Goal: Transaction & Acquisition: Book appointment/travel/reservation

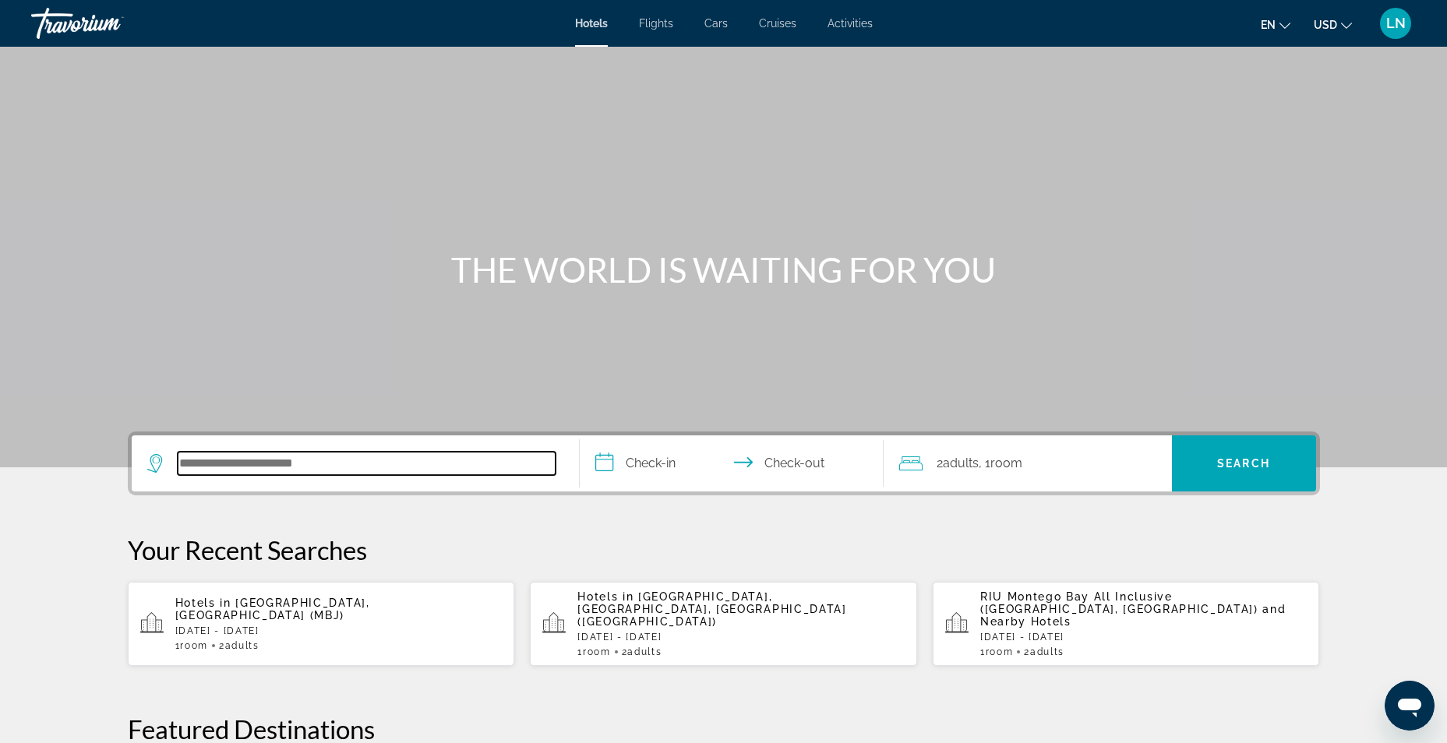
click at [300, 460] on input "Search hotel destination" at bounding box center [367, 463] width 378 height 23
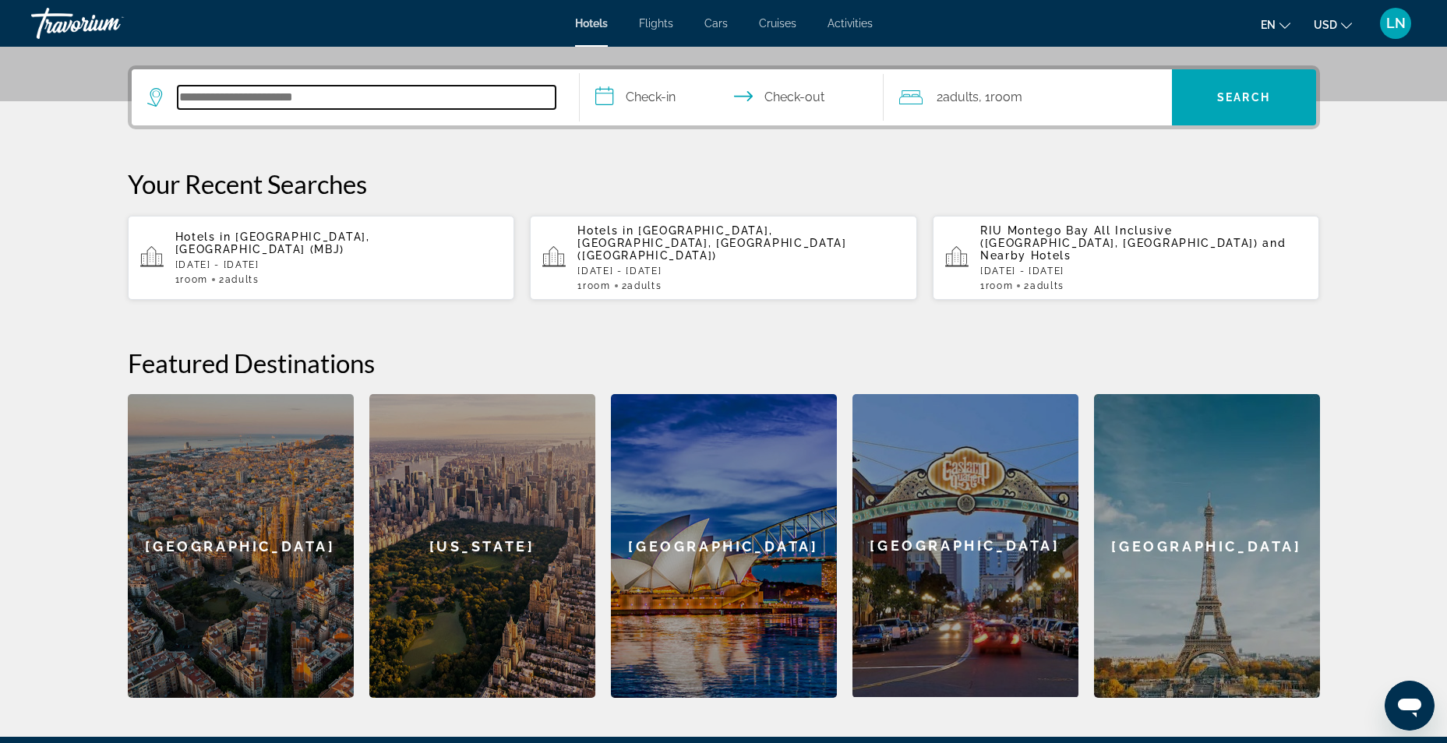
scroll to position [381, 0]
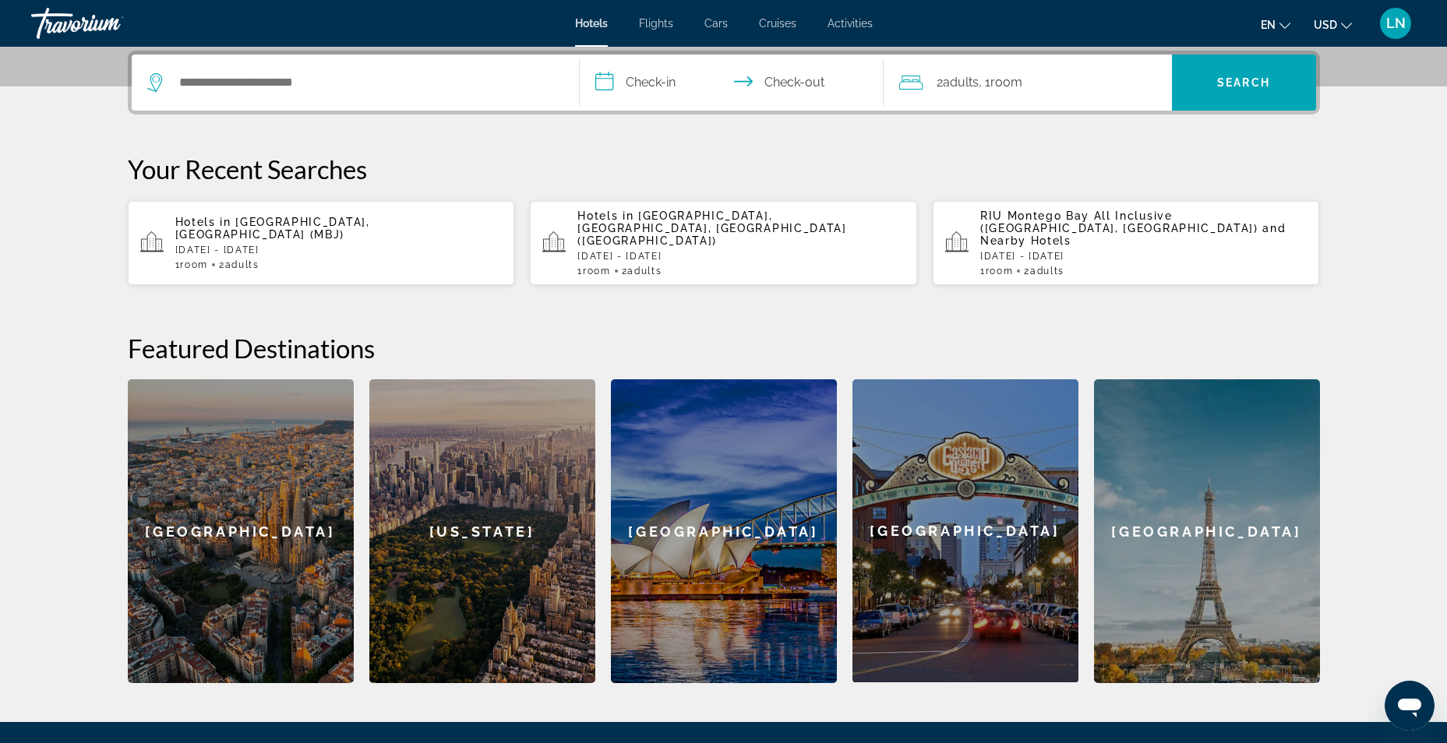
click at [288, 231] on div "Hotels in [GEOGRAPHIC_DATA], [GEOGRAPHIC_DATA] (MBJ) [DATE] - [DATE] 1 Room roo…" at bounding box center [338, 243] width 327 height 55
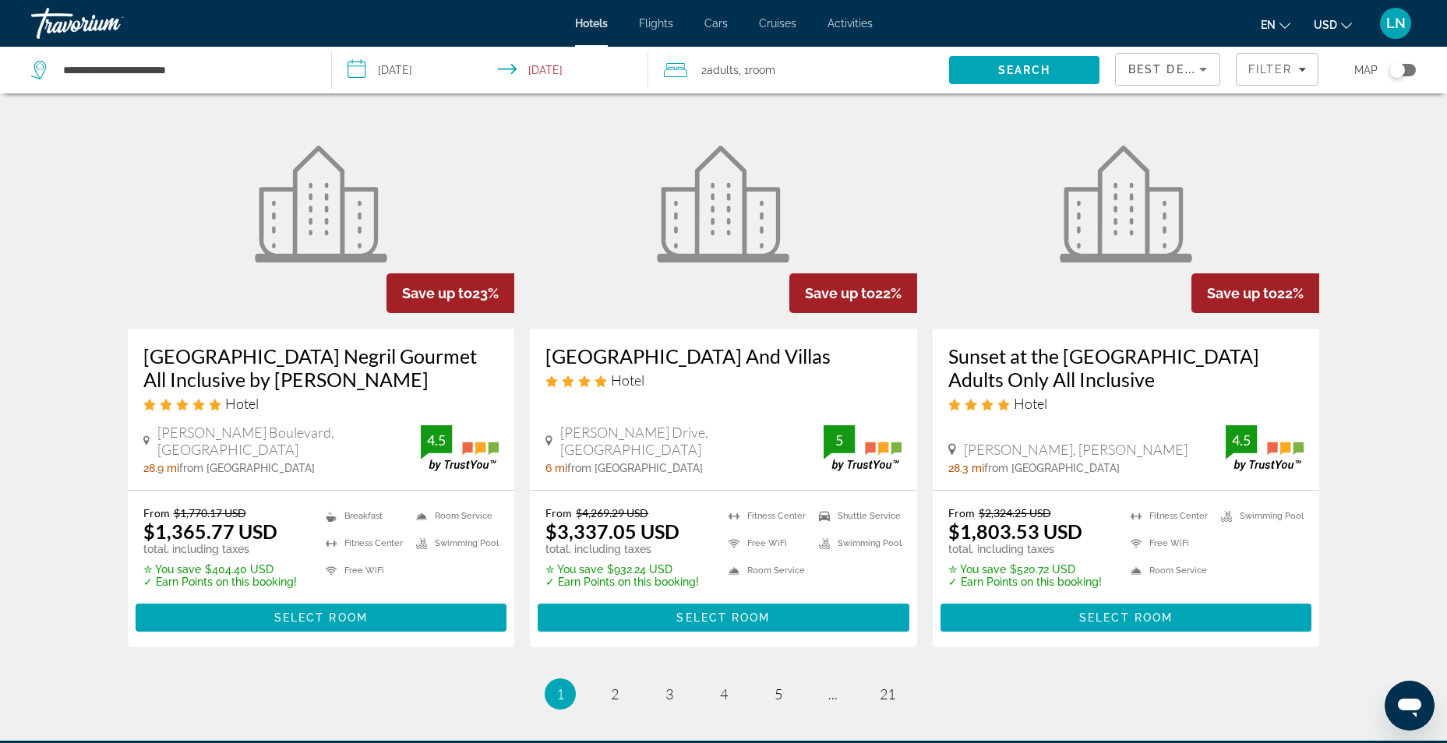
scroll to position [1981, 0]
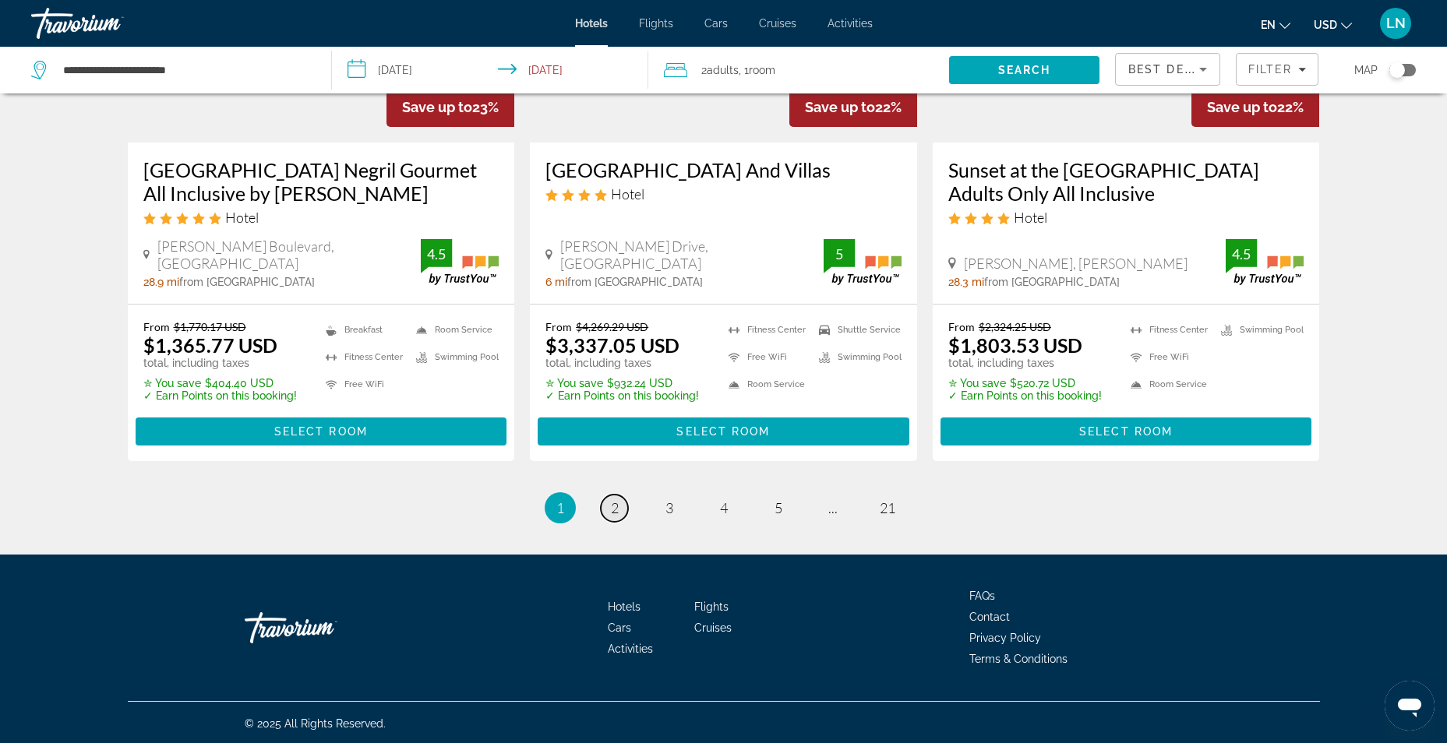
click at [609, 505] on link "page 2" at bounding box center [614, 508] width 27 height 27
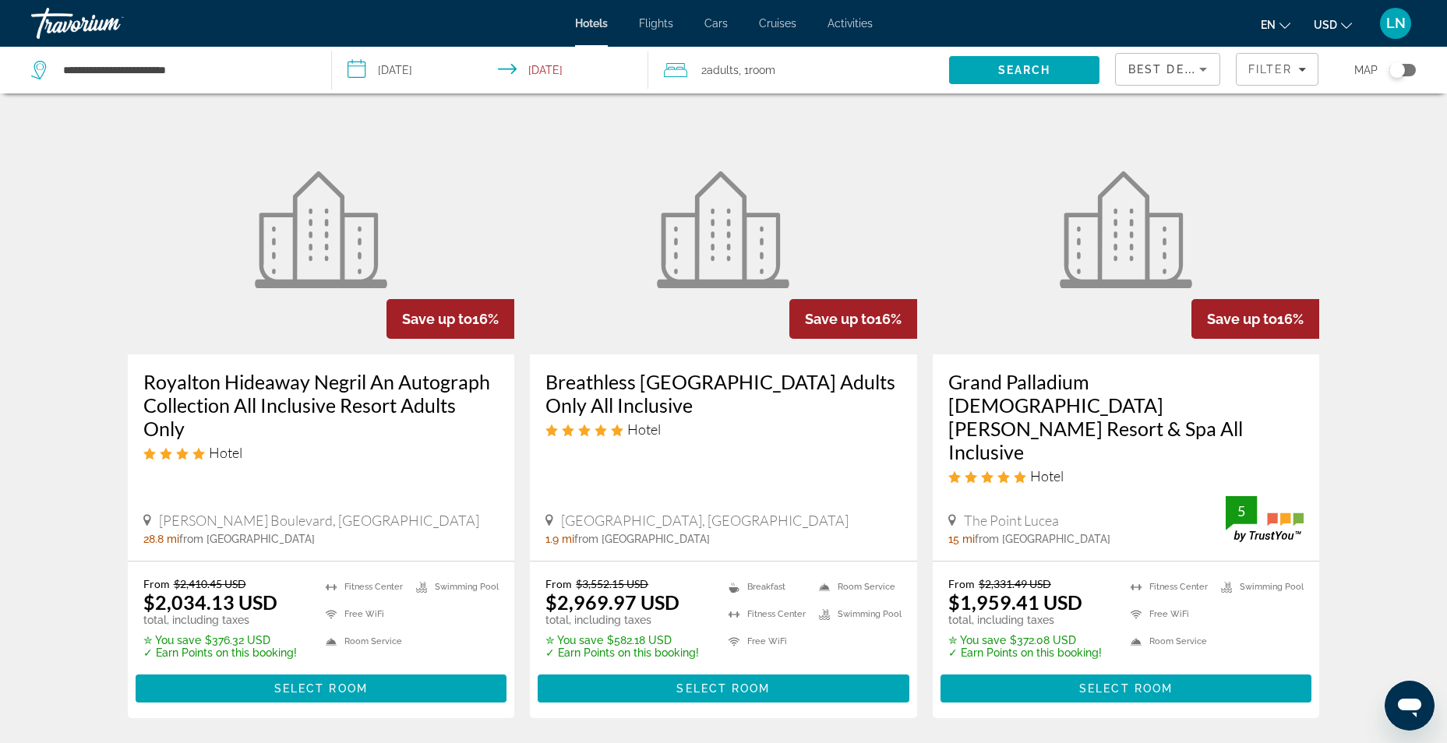
scroll to position [1948, 0]
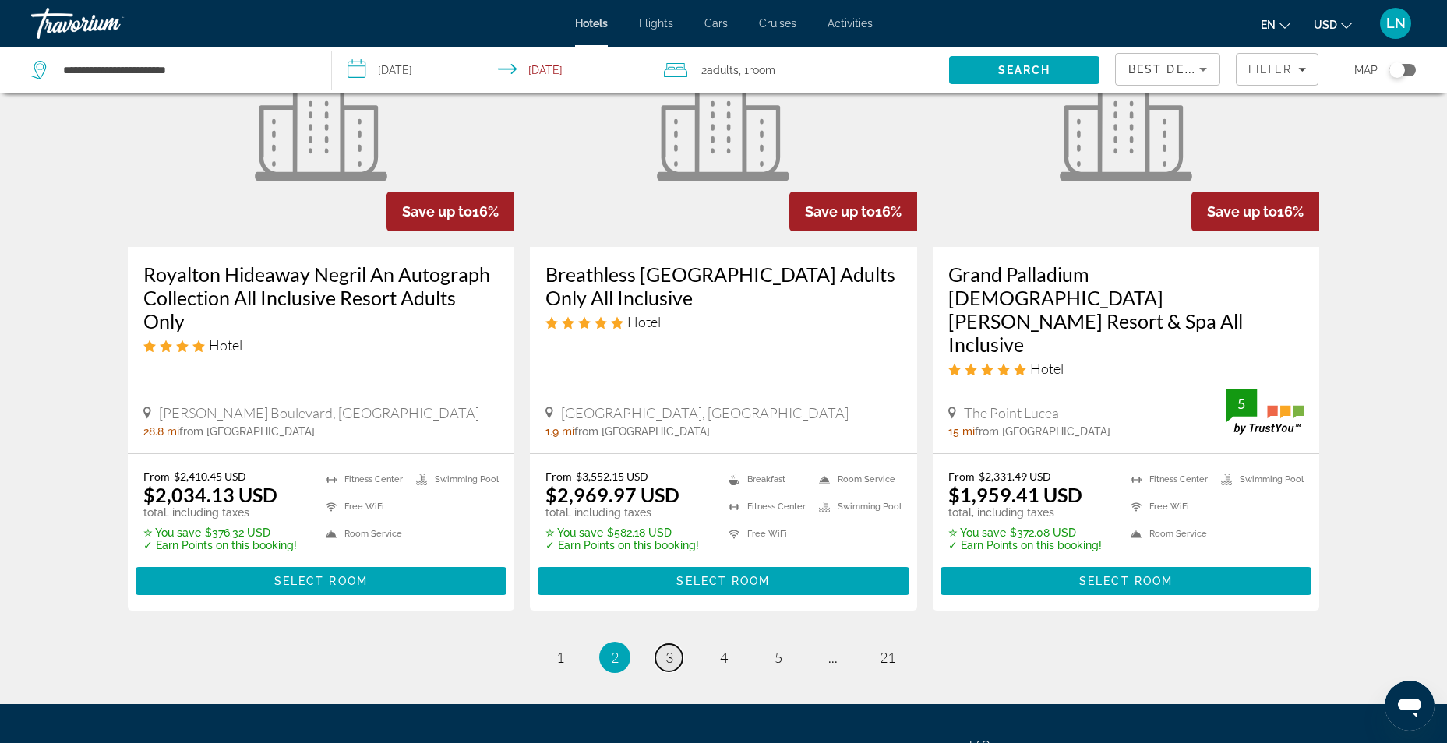
click at [665, 649] on span "3" at bounding box center [669, 657] width 8 height 17
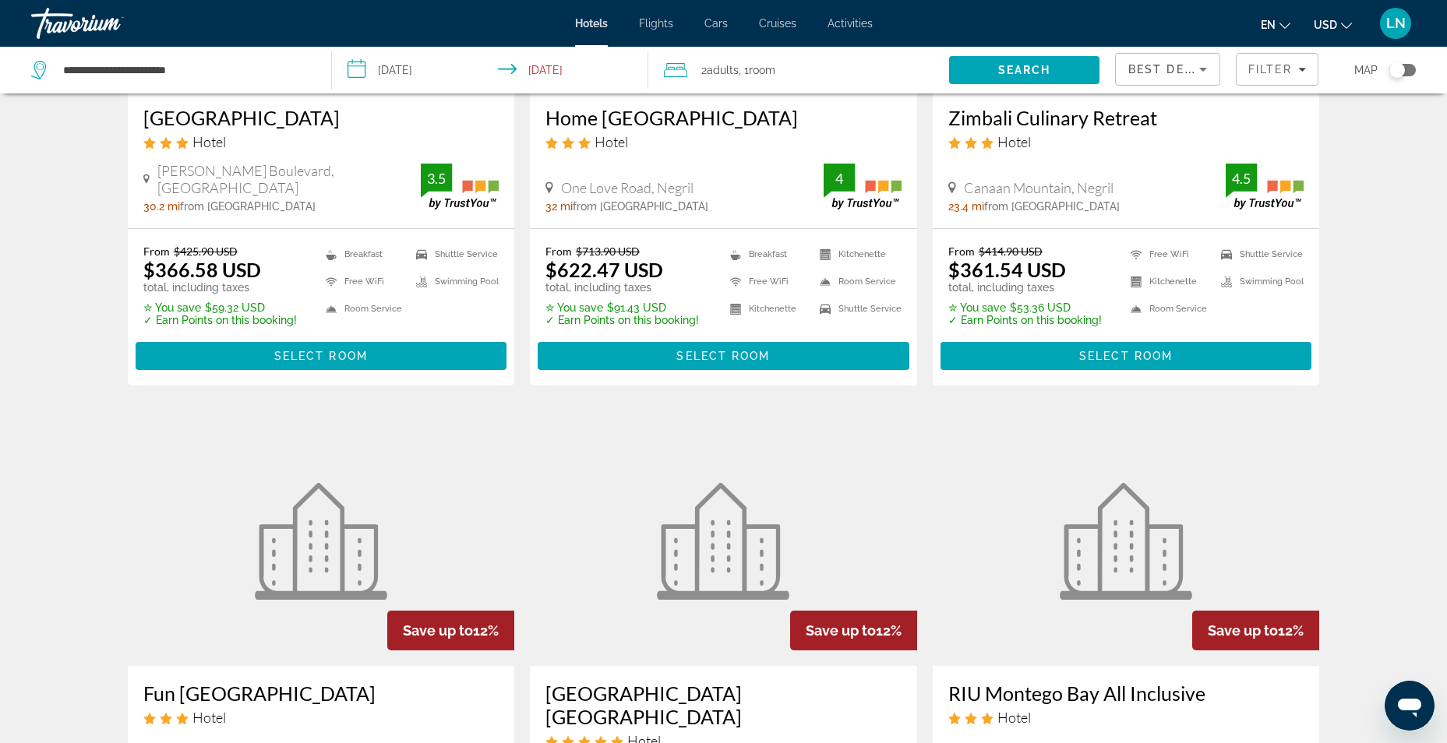
scroll to position [1792, 0]
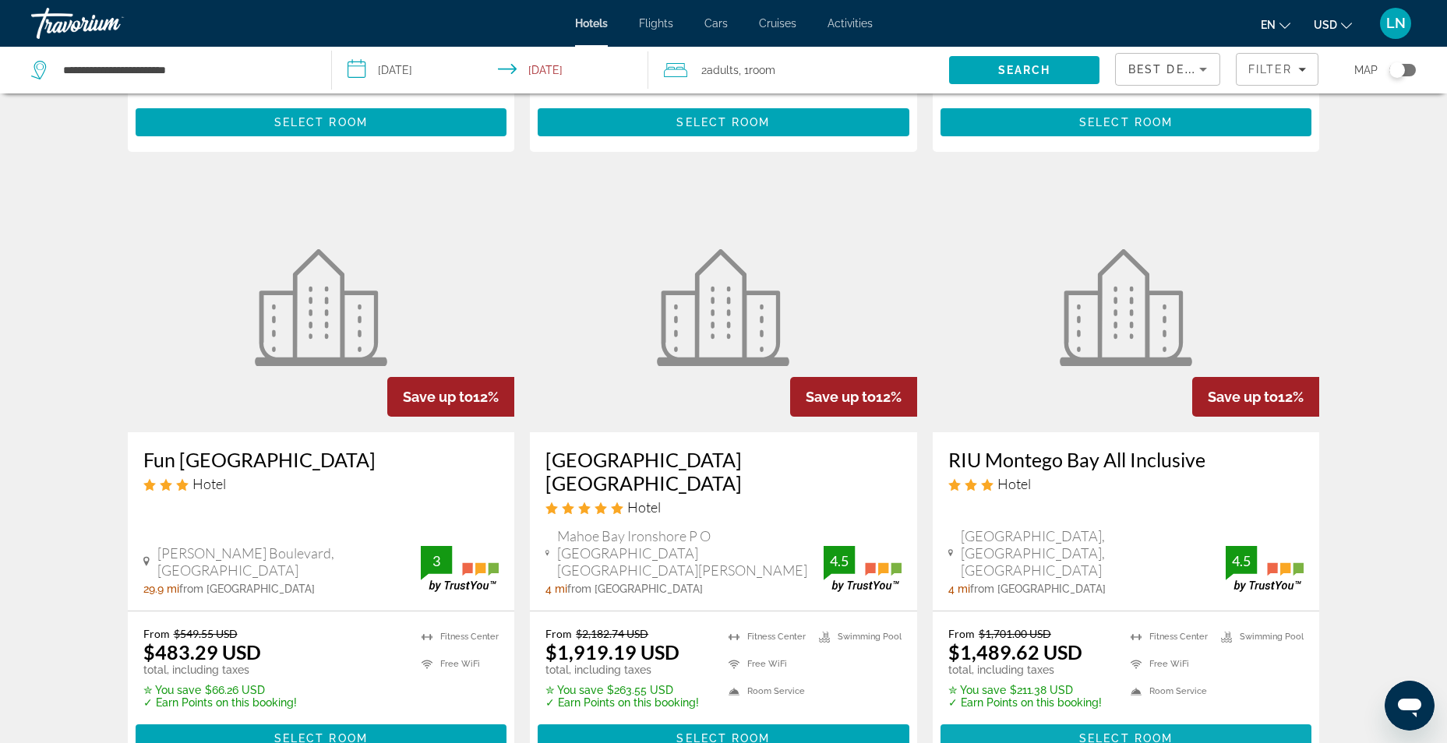
click at [1113, 732] on span "Select Room" at bounding box center [1125, 738] width 93 height 12
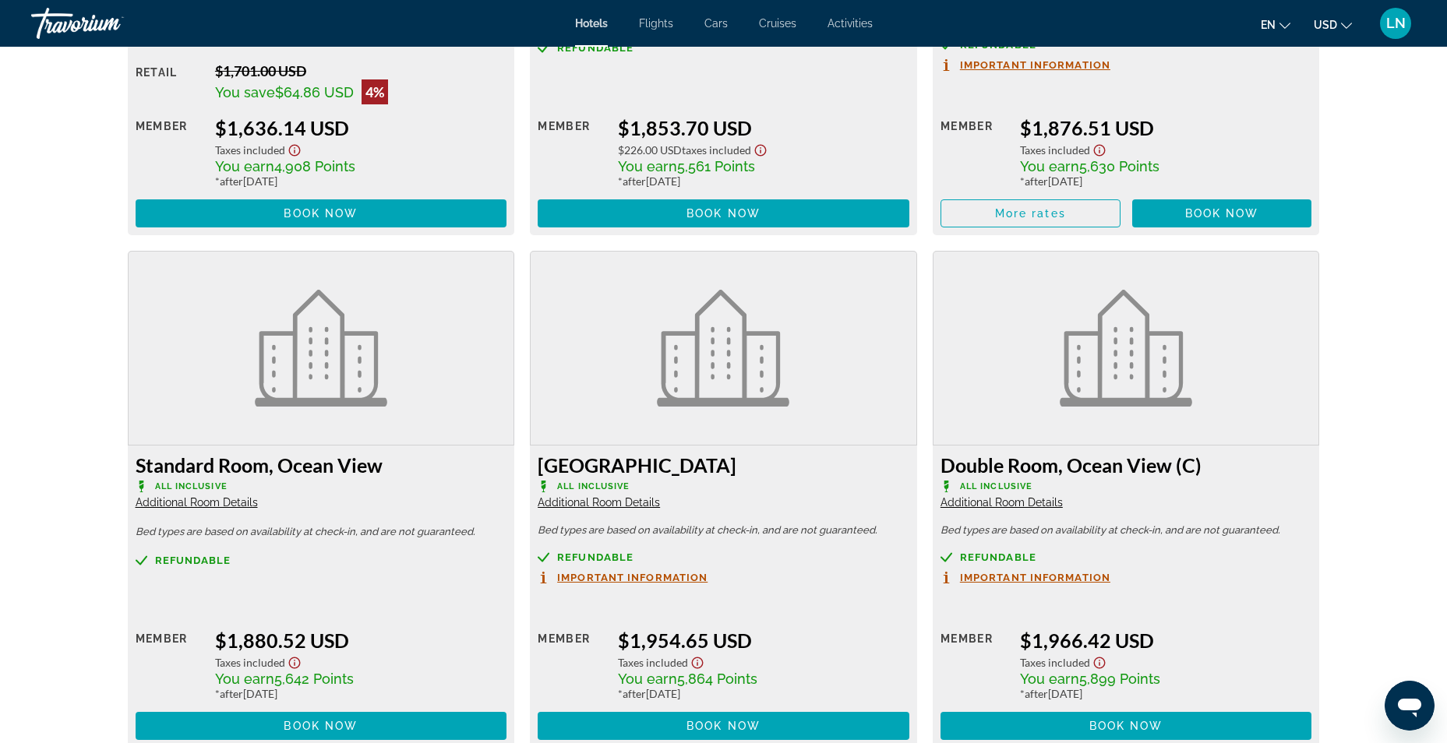
scroll to position [3197, 0]
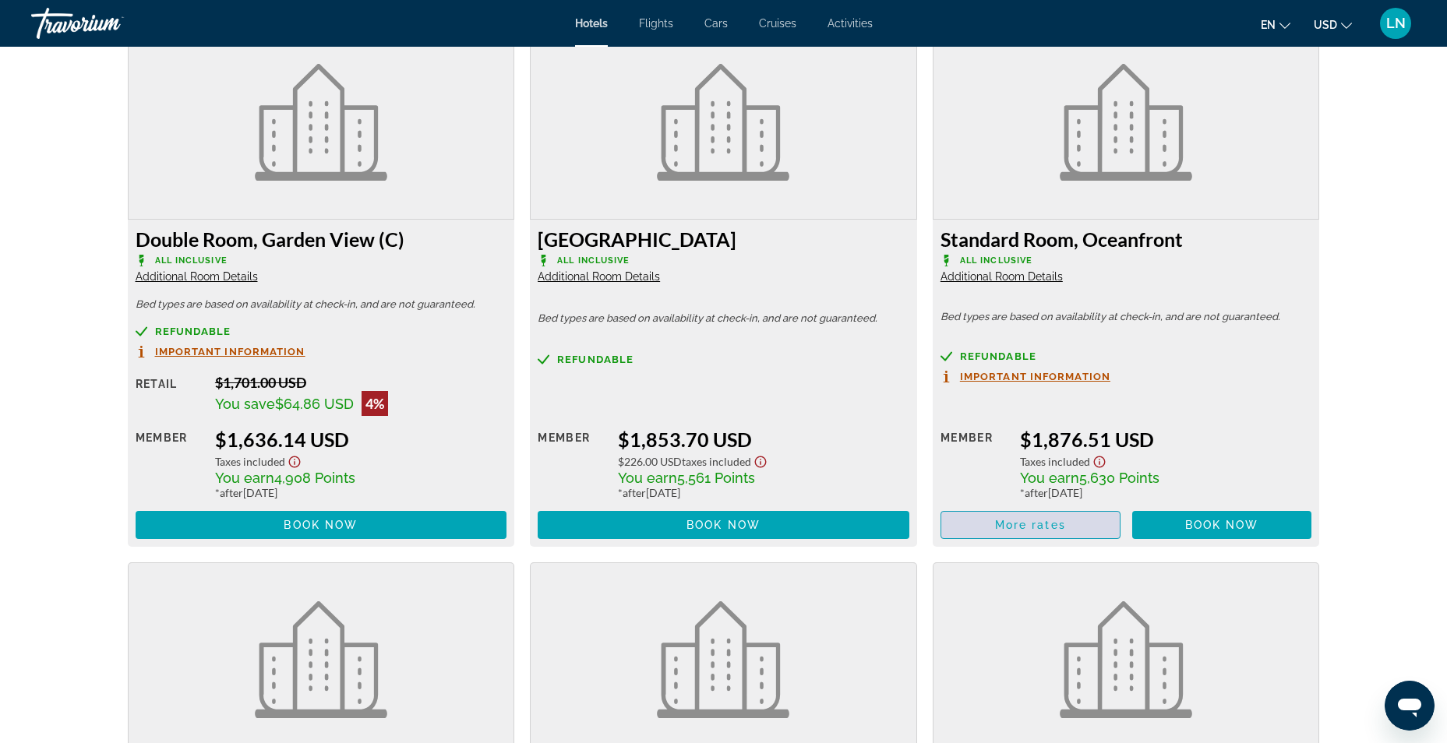
click at [1032, 525] on span "More rates" at bounding box center [1030, 525] width 71 height 12
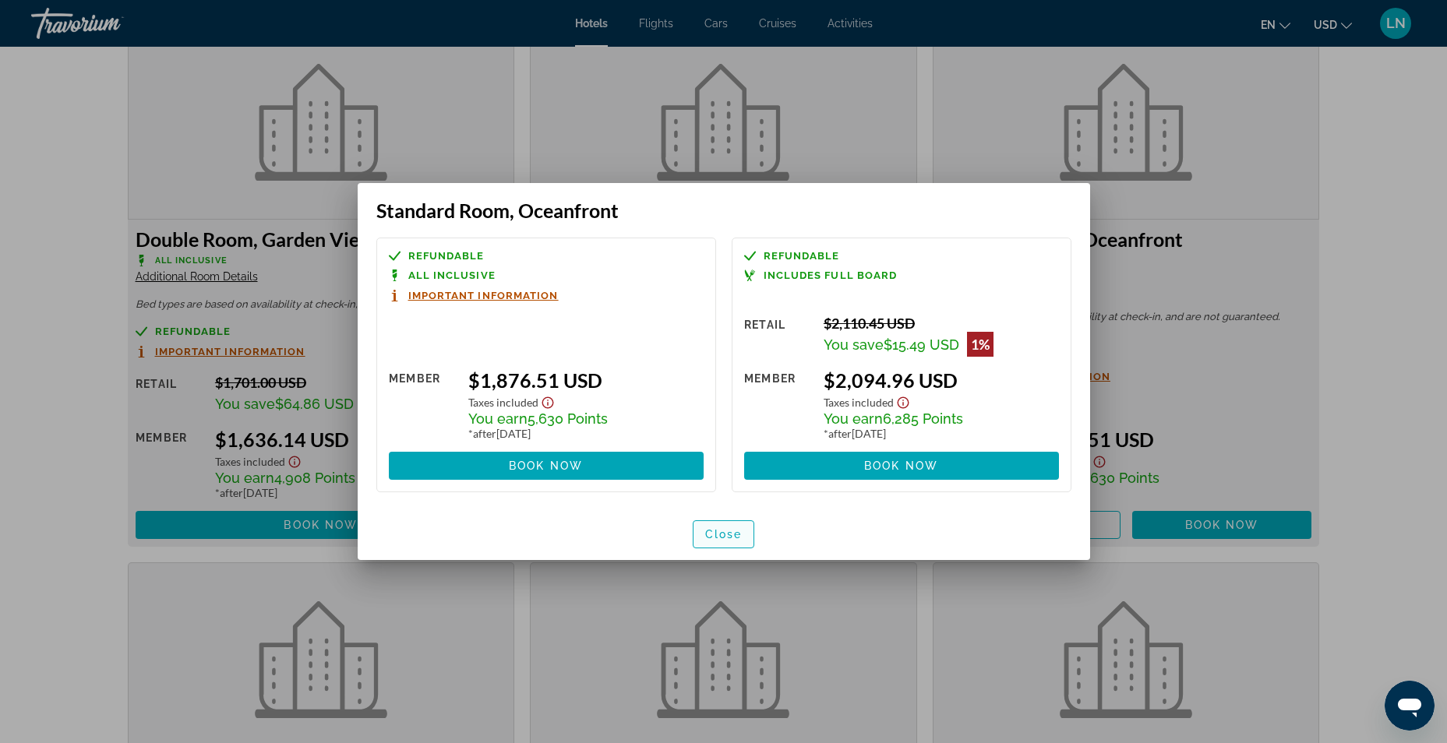
click at [721, 542] on span "button" at bounding box center [723, 534] width 61 height 37
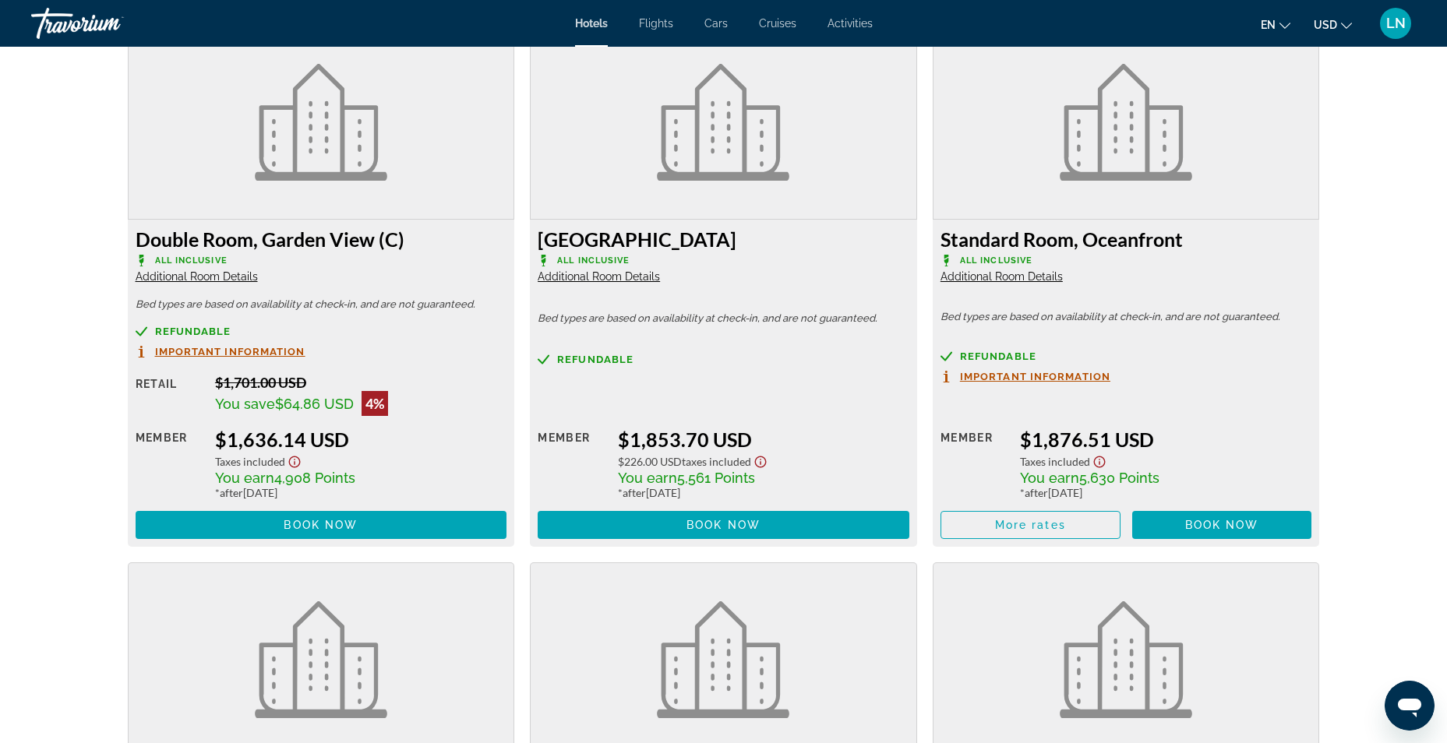
scroll to position [3197, 0]
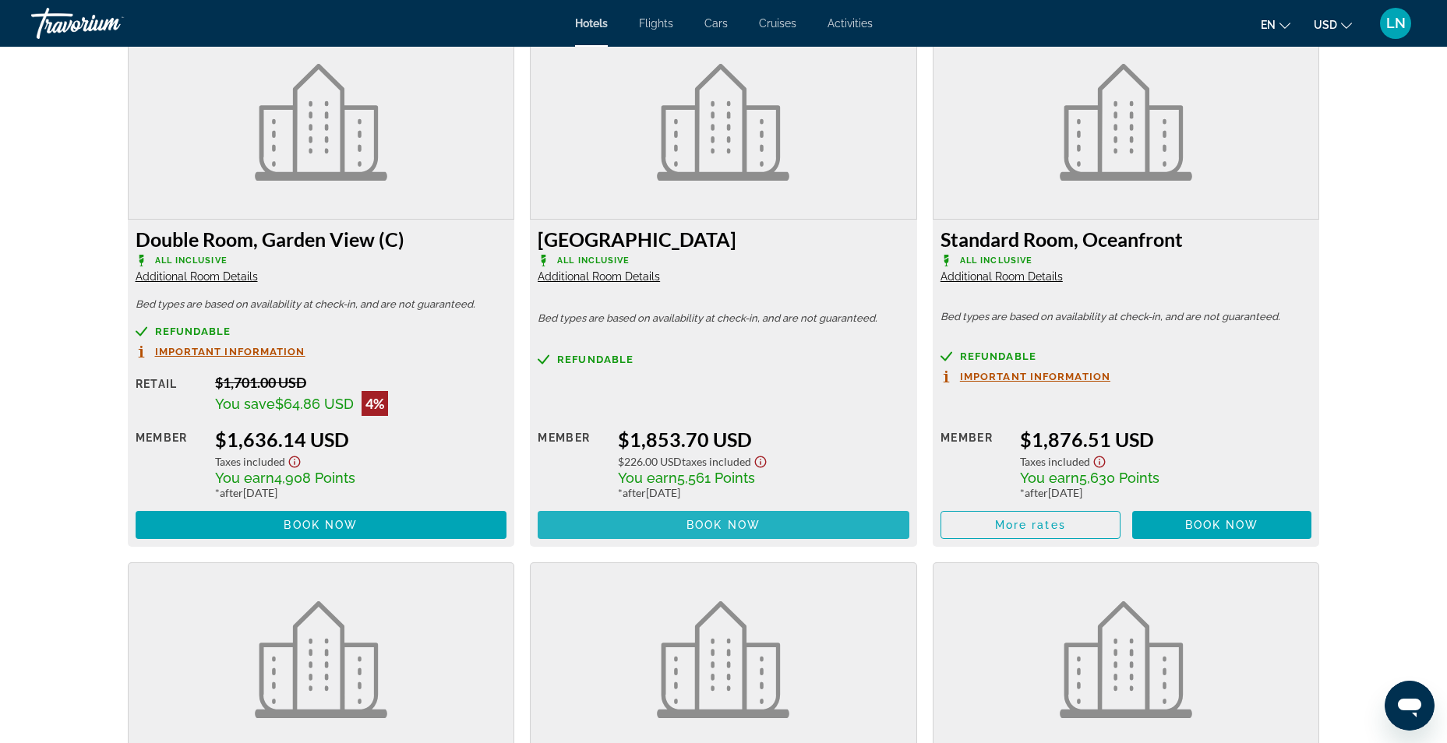
click at [692, 521] on span "Book now" at bounding box center [723, 525] width 74 height 12
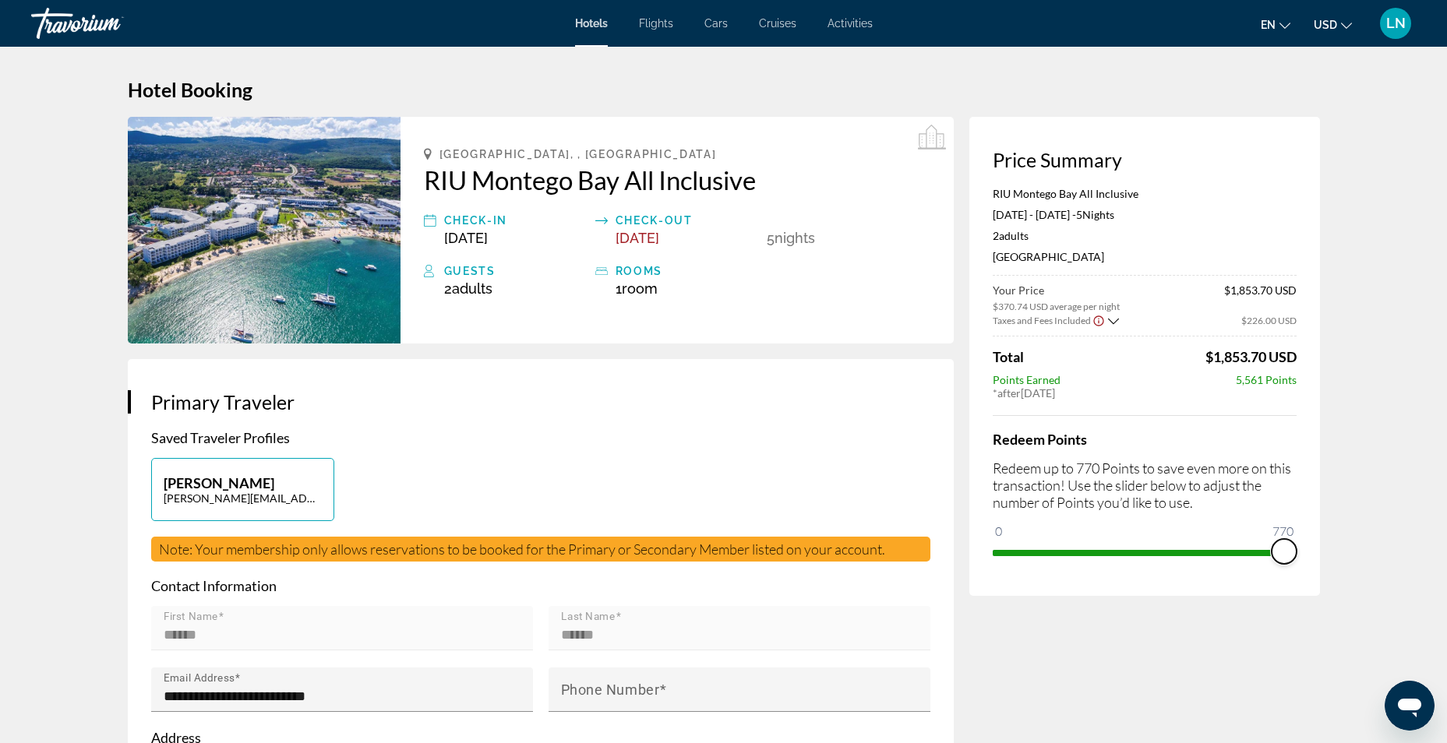
drag, startPoint x: 997, startPoint y: 552, endPoint x: 1310, endPoint y: 545, distance: 312.5
click at [1310, 545] on div "Price Summary RIU Montego Bay All Inclusive [DATE] - [DATE] - 5 Night Nights 2 …" at bounding box center [1144, 356] width 351 height 479
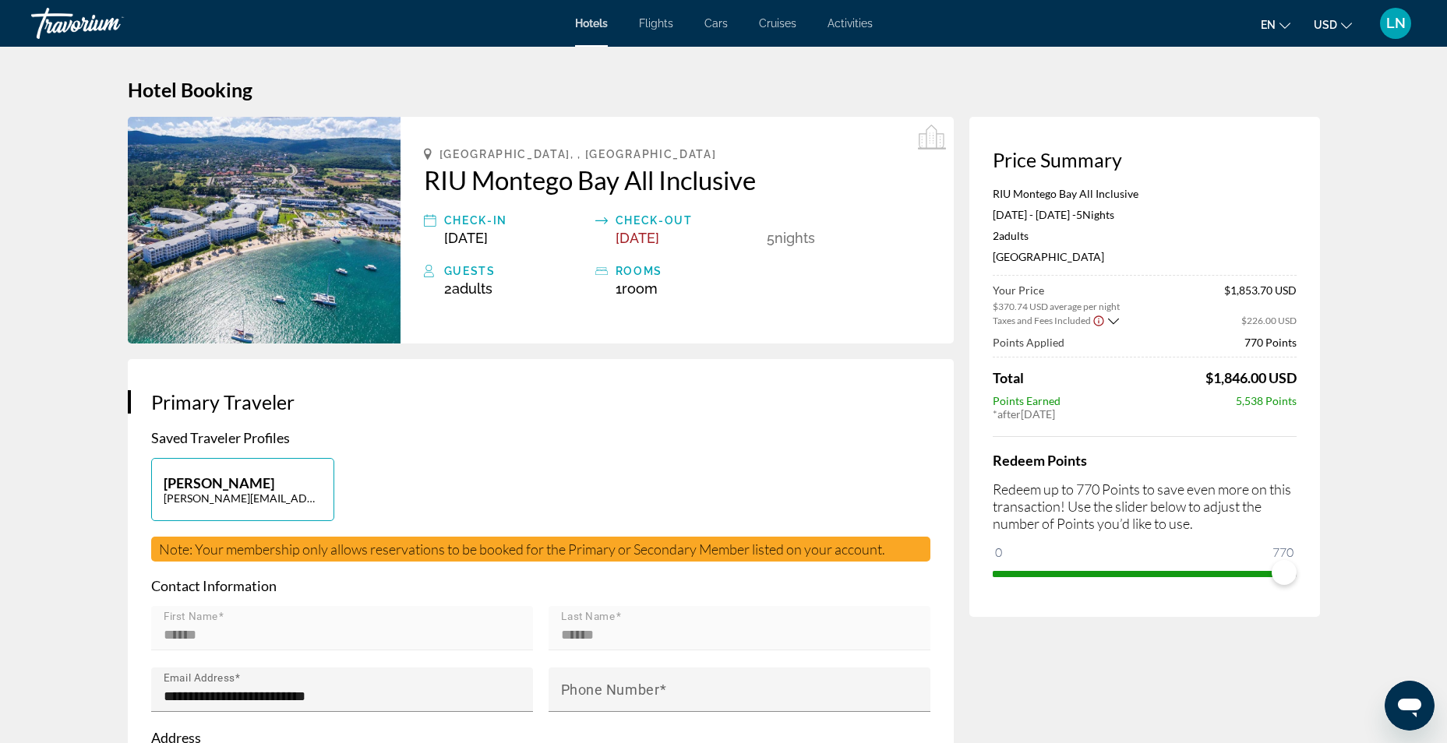
click at [1116, 321] on icon "Show Taxes and Fees breakdown" at bounding box center [1113, 321] width 11 height 13
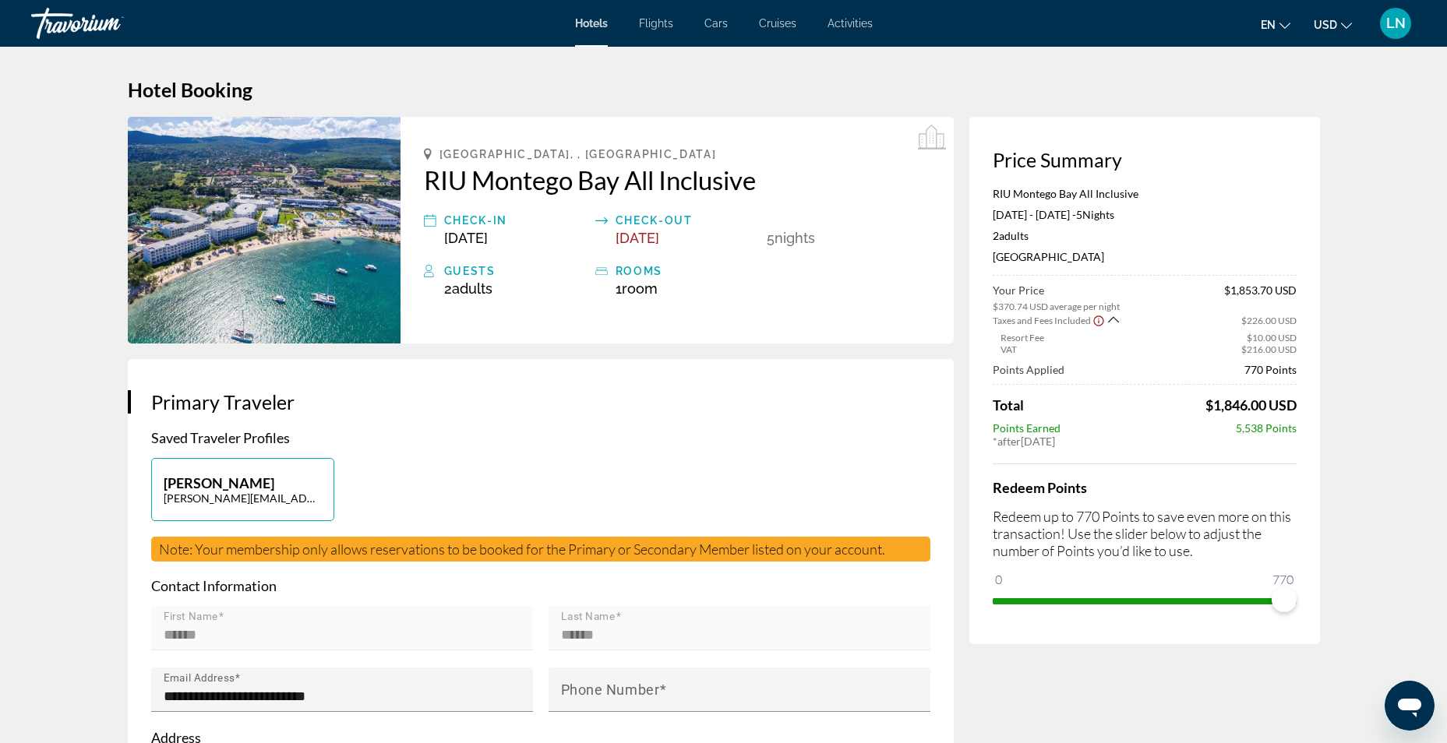
click at [1116, 321] on icon "Show Taxes and Fees breakdown" at bounding box center [1113, 319] width 11 height 13
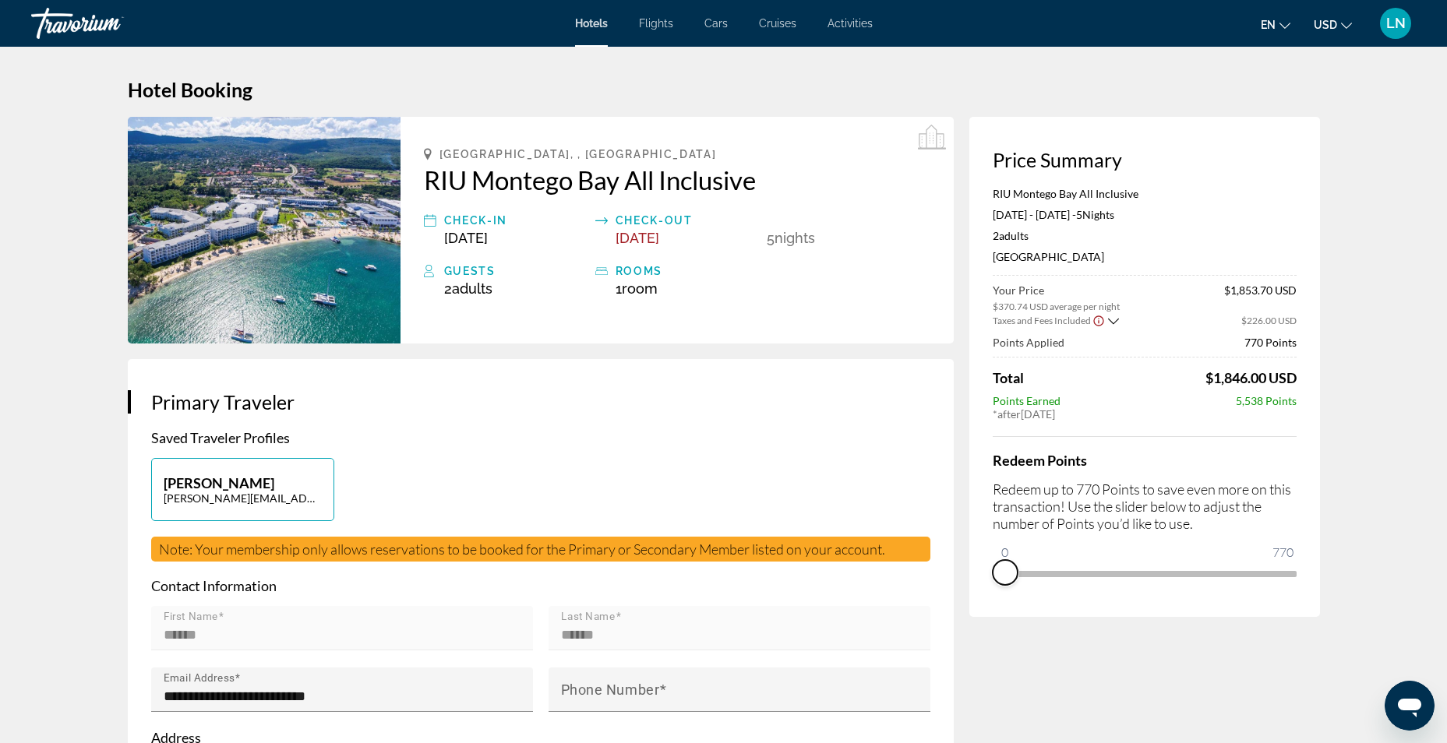
drag, startPoint x: 1286, startPoint y: 578, endPoint x: 1000, endPoint y: 585, distance: 286.0
click at [1000, 585] on div "Redeem Points Redeem up to 770 Points to save even more on this transaction! Us…" at bounding box center [1145, 511] width 304 height 150
